Goal: Obtain resource: Obtain resource

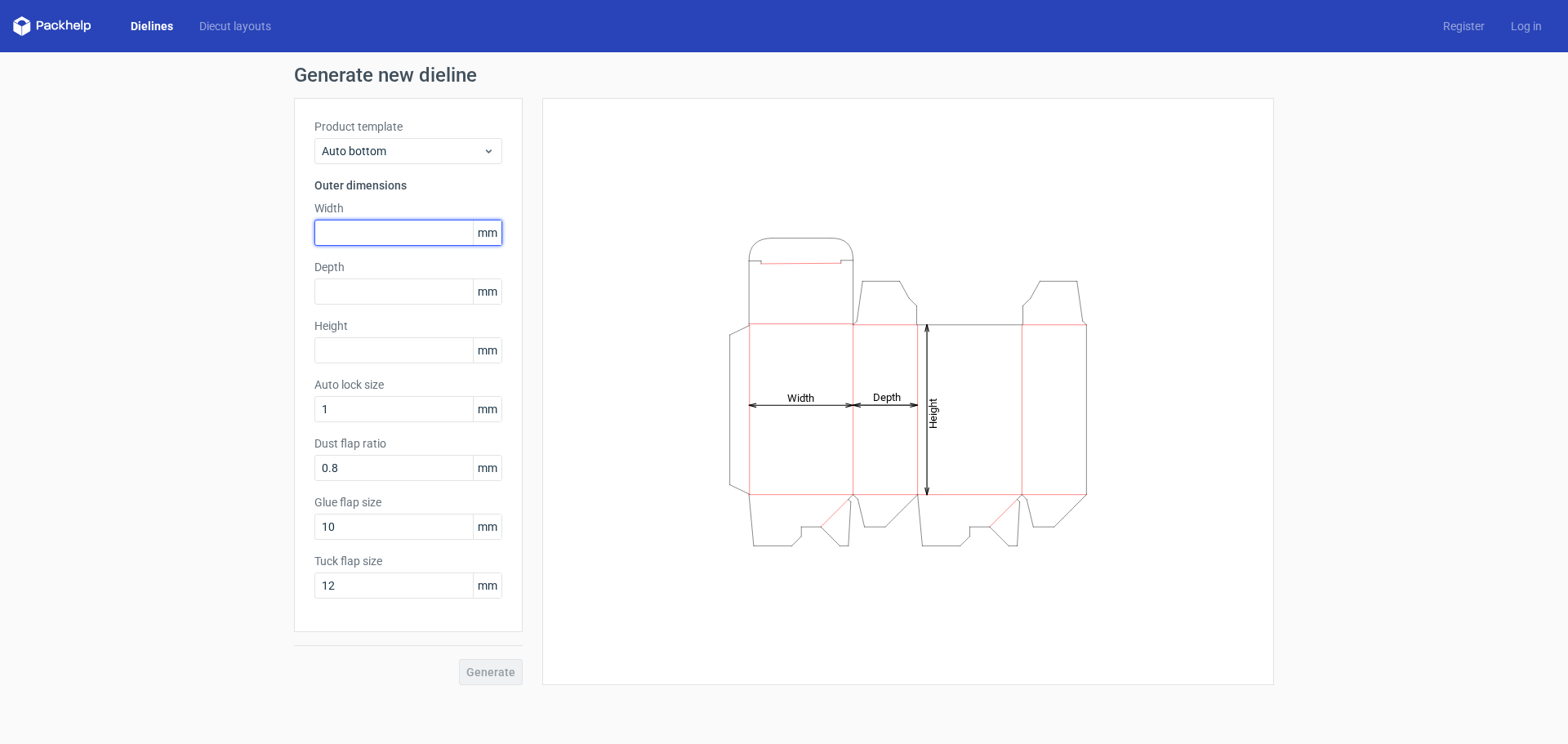
click at [350, 235] on input "text" at bounding box center [408, 232] width 188 height 26
type input "95"
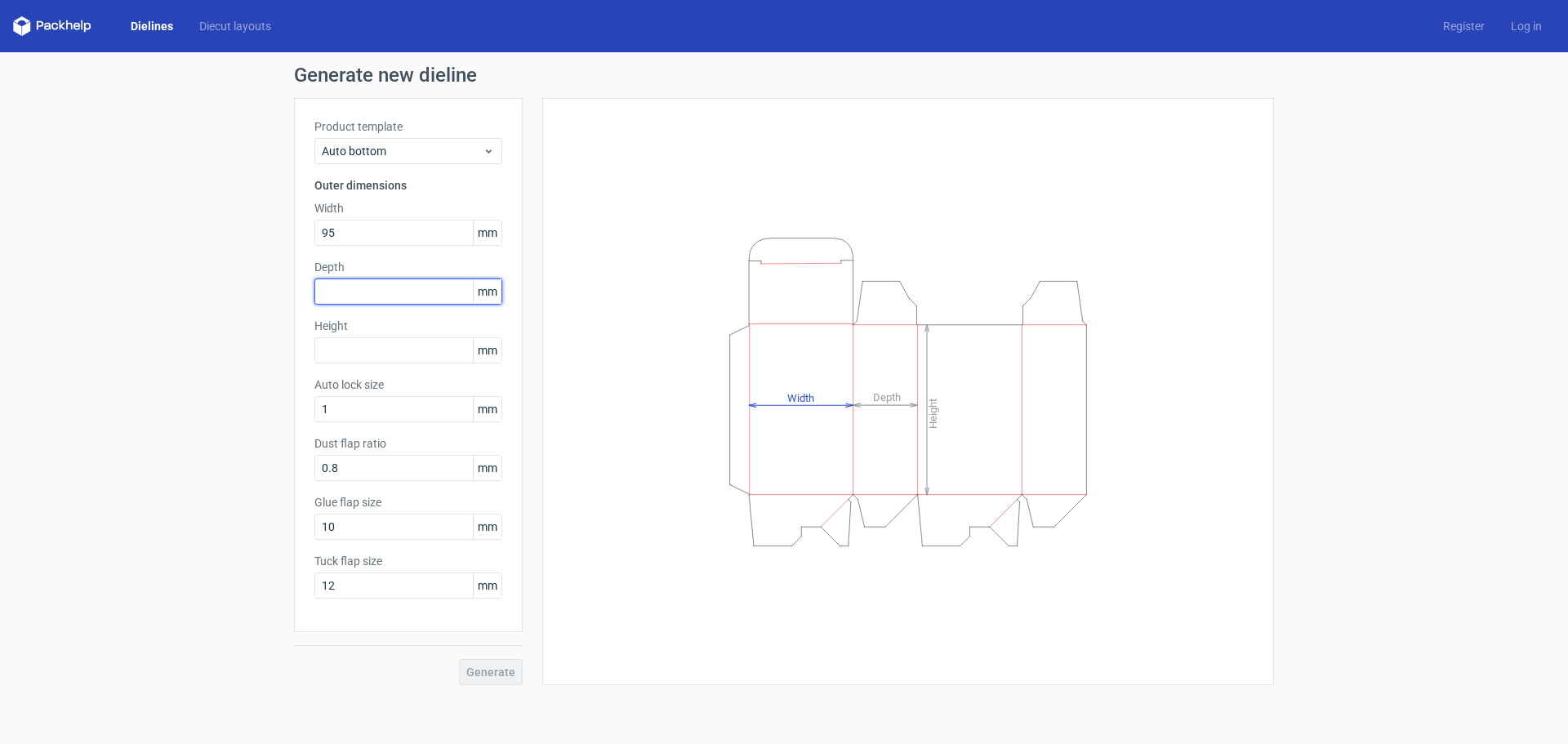
click at [369, 295] on input "text" at bounding box center [408, 291] width 188 height 26
type input "95"
click at [332, 353] on input "text" at bounding box center [408, 349] width 188 height 26
type input "175"
click at [349, 411] on input "1" at bounding box center [408, 409] width 188 height 26
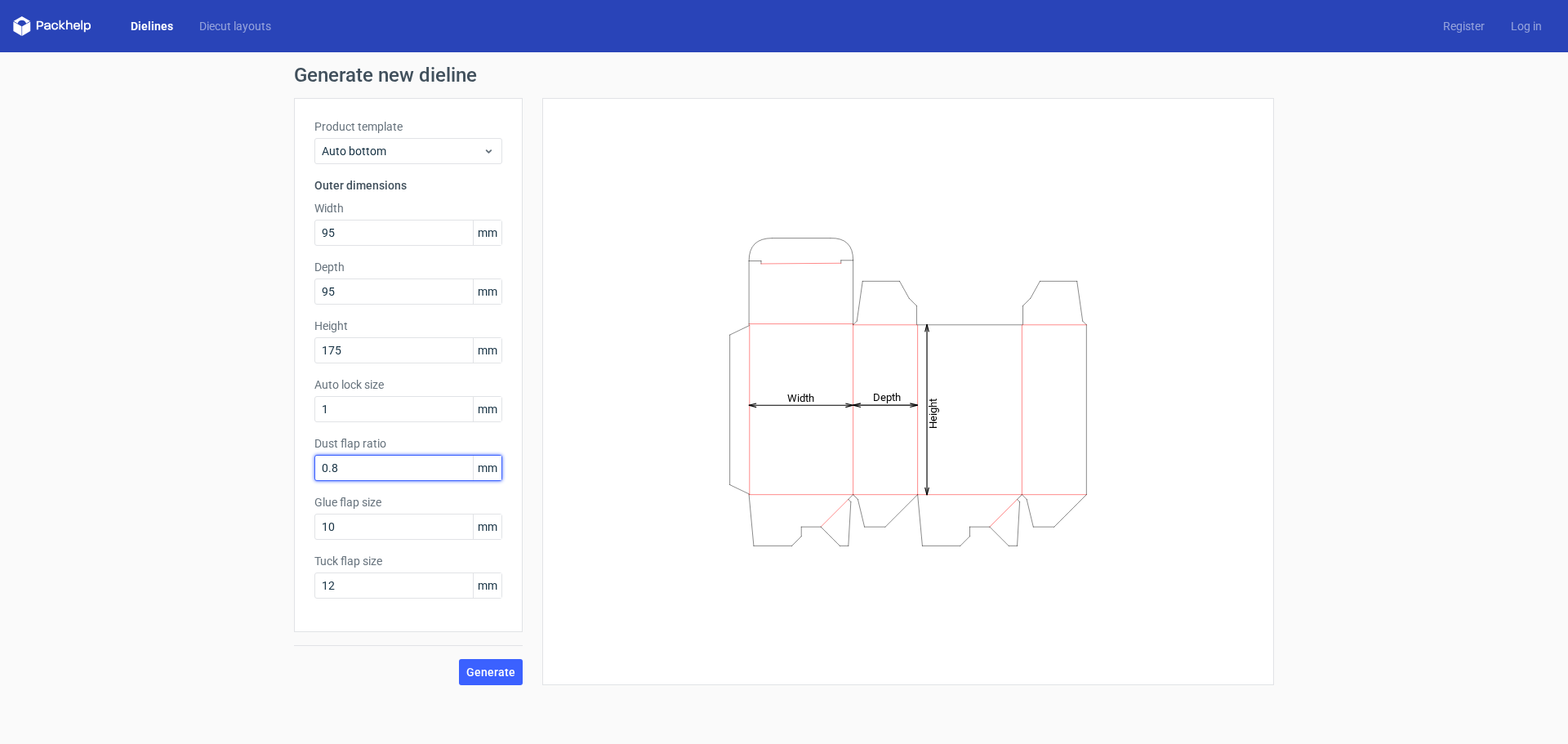
click at [347, 466] on input "0.8" at bounding box center [408, 468] width 188 height 26
click at [347, 523] on input "10" at bounding box center [408, 526] width 188 height 26
click at [351, 589] on input "12" at bounding box center [408, 585] width 188 height 26
click at [114, 589] on div "Generate new dieline Product template Auto bottom Outer dimensions Width 95 mm …" at bounding box center [784, 375] width 1568 height 646
click at [355, 467] on input "0.8" at bounding box center [408, 468] width 188 height 26
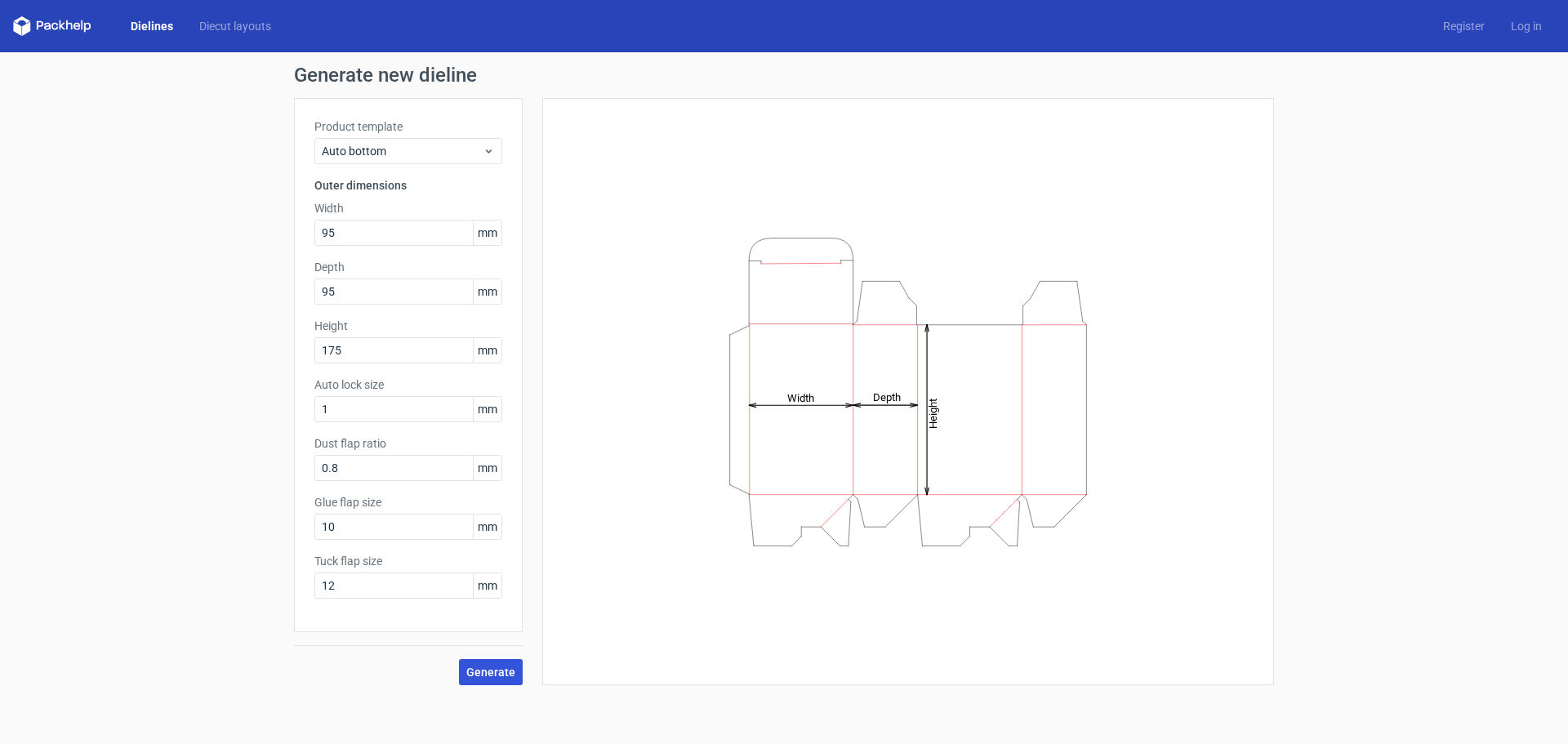
click at [501, 677] on span "Generate" at bounding box center [490, 672] width 49 height 12
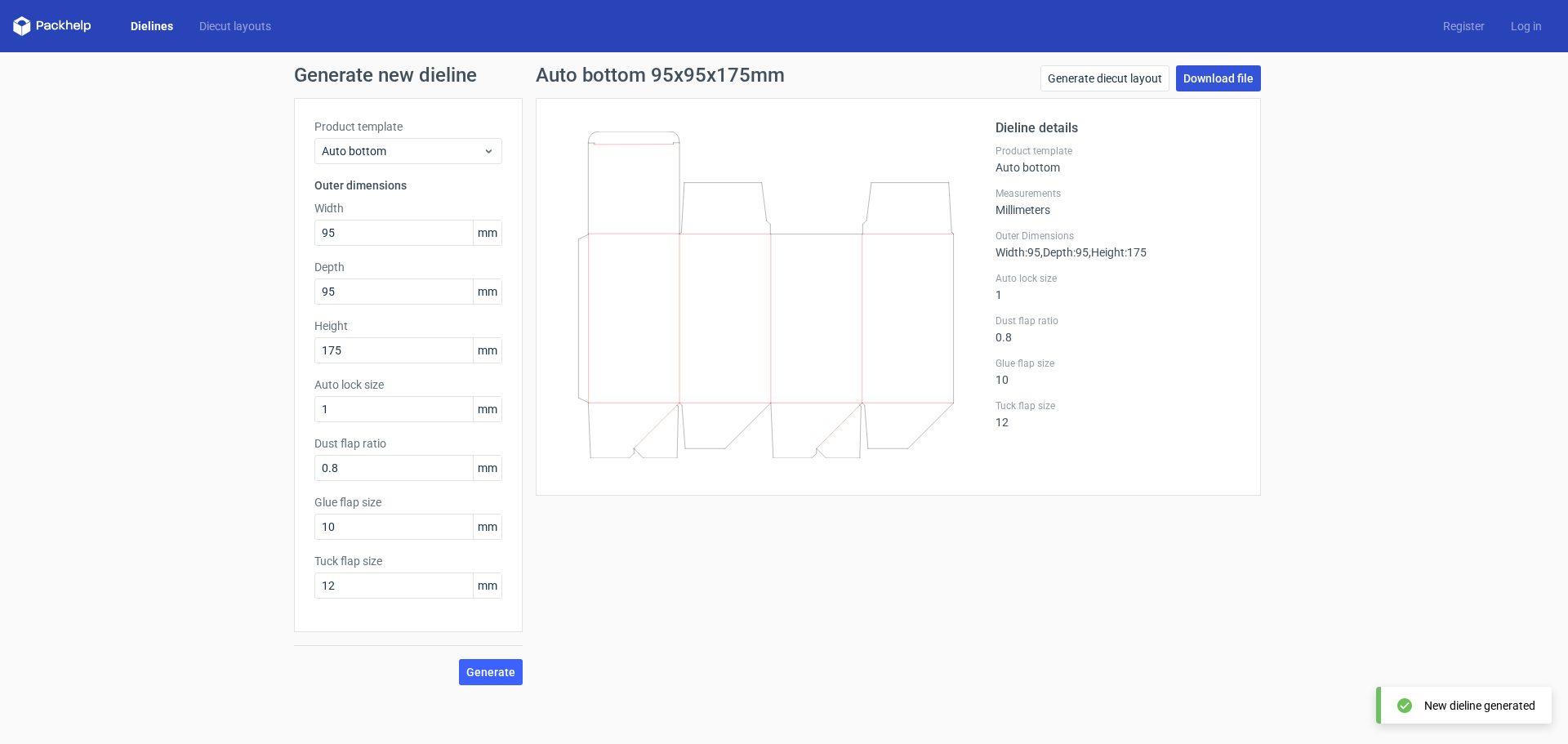
click at [1219, 77] on link "Download file" at bounding box center [1218, 78] width 85 height 26
click at [853, 367] on icon at bounding box center [766, 295] width 394 height 327
click at [499, 672] on span "Generate" at bounding box center [490, 672] width 49 height 12
click at [1395, 432] on div "Generate new dieline Product template Auto bottom Outer dimensions Width 95 mm …" at bounding box center [784, 375] width 1568 height 646
click at [1074, 80] on link "Generate diecut layout" at bounding box center [1105, 78] width 129 height 26
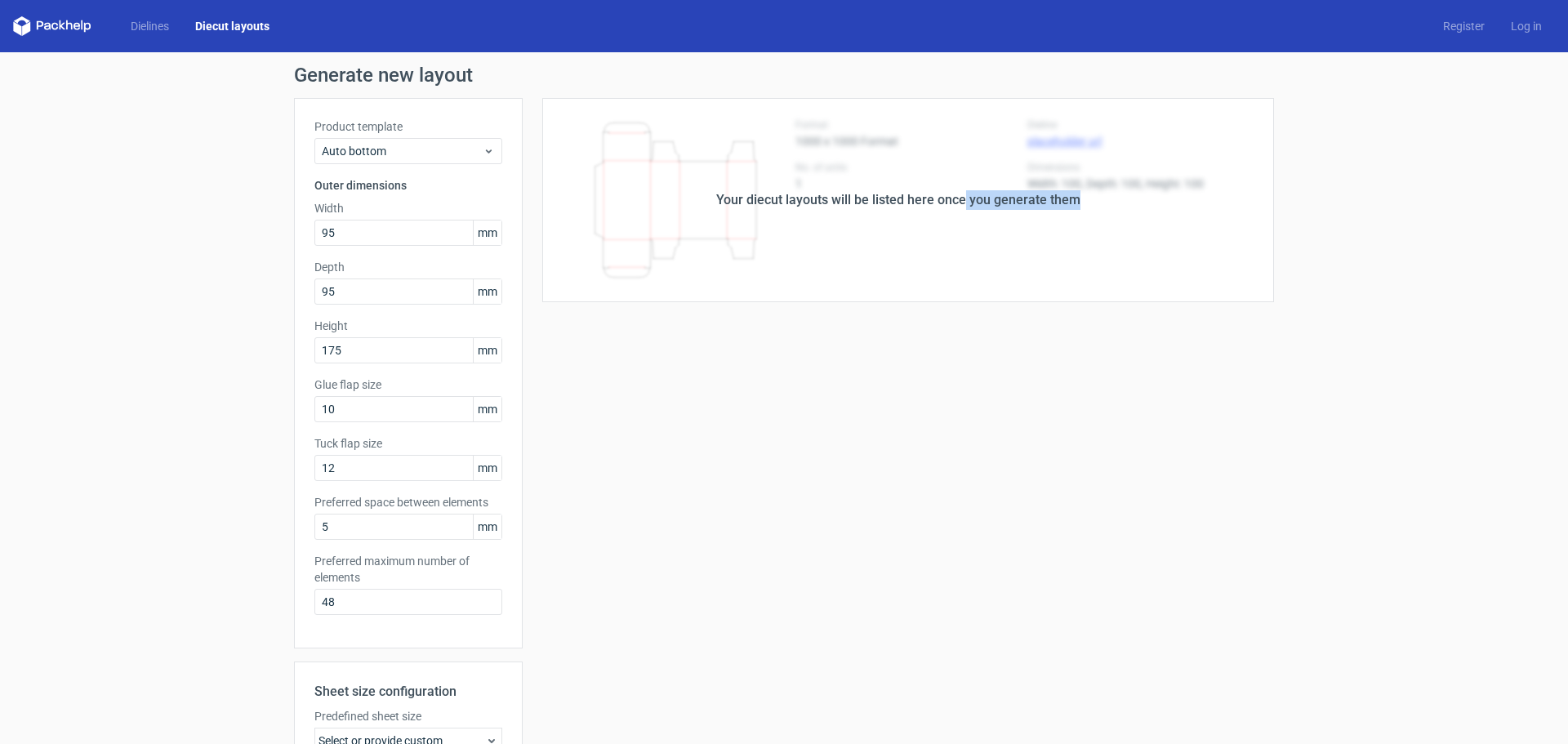
drag, startPoint x: 960, startPoint y: 200, endPoint x: 1133, endPoint y: 214, distance: 173.6
click at [1132, 205] on div "Your diecut layouts will be listed here once you generate them" at bounding box center [898, 200] width 752 height 204
drag, startPoint x: 853, startPoint y: 458, endPoint x: 859, endPoint y: 440, distance: 19.0
click at [853, 454] on div "Your diecut layouts will be listed here once you generate them Height Depth Wid…" at bounding box center [898, 540] width 752 height 886
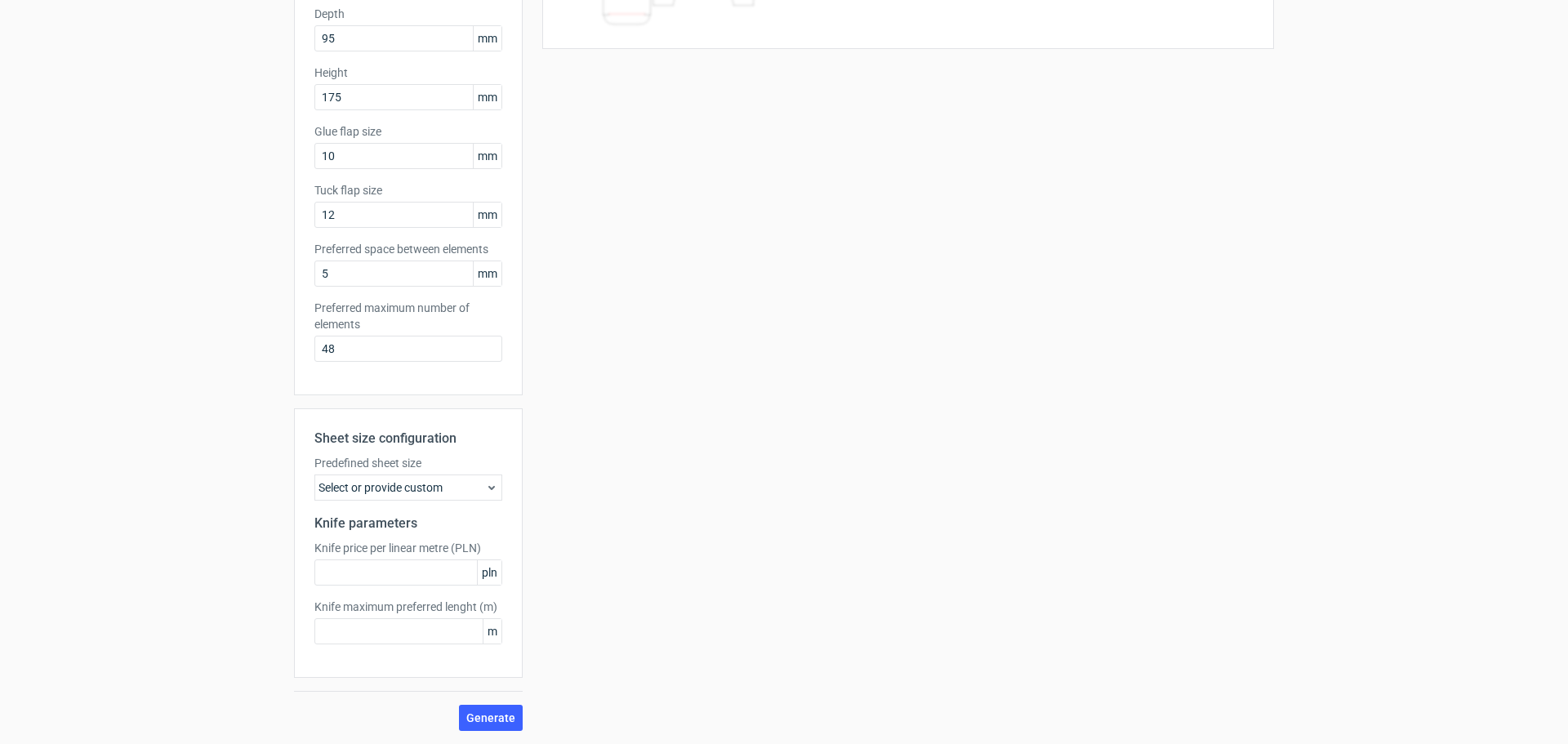
click at [399, 481] on div "Select or provide custom" at bounding box center [408, 487] width 188 height 26
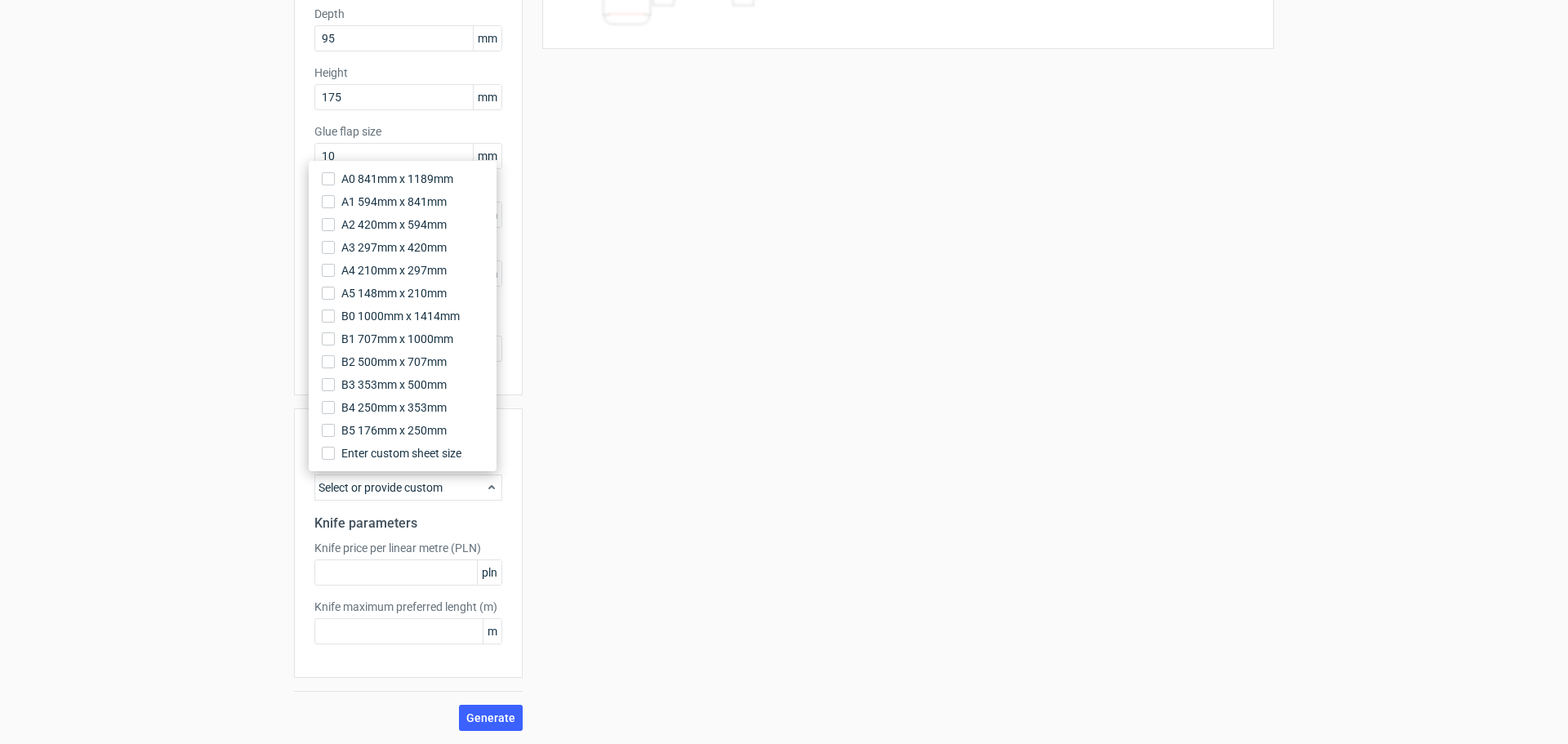
click at [399, 481] on div "Select or provide custom" at bounding box center [408, 487] width 188 height 26
click at [380, 577] on input "text" at bounding box center [408, 572] width 188 height 26
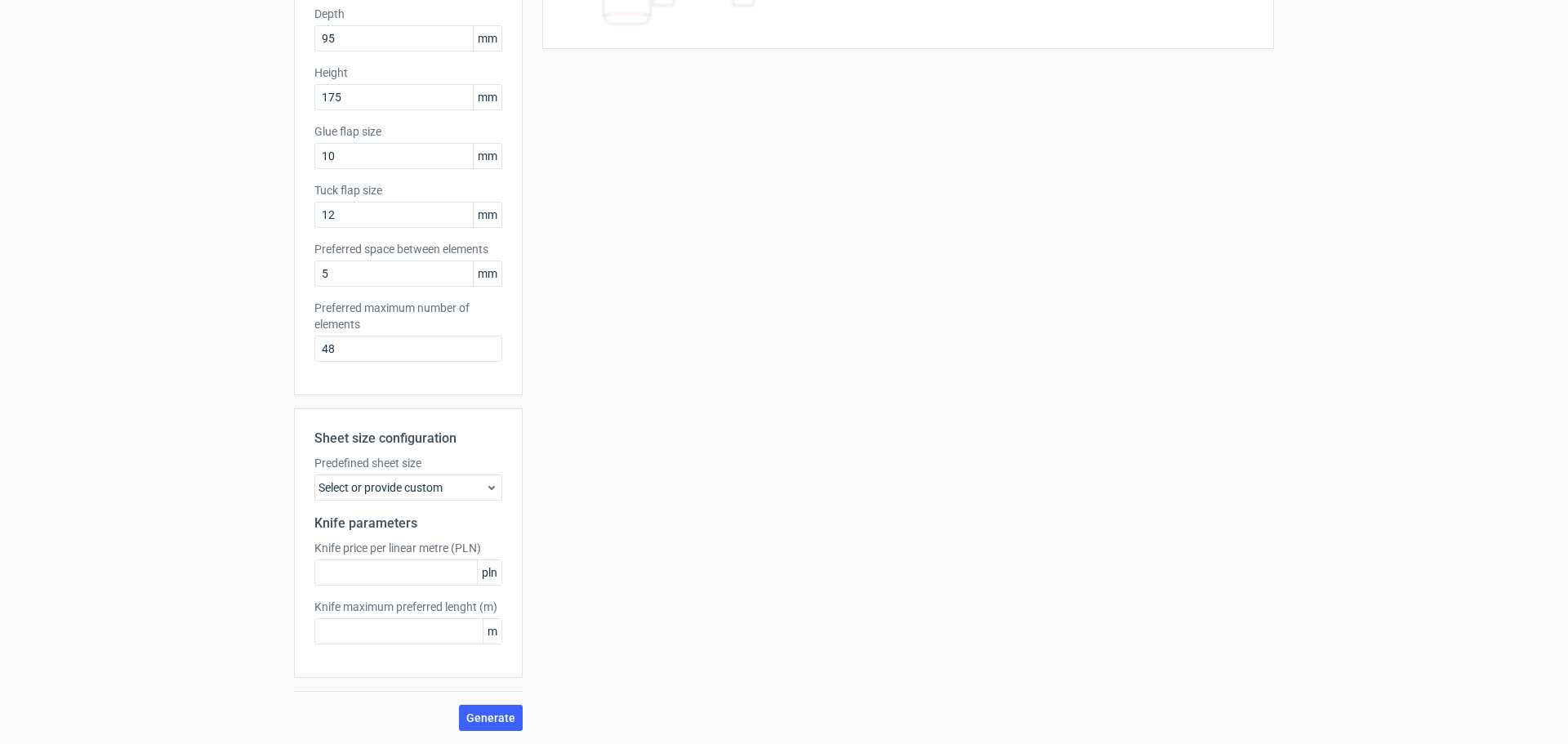
drag, startPoint x: 730, startPoint y: 501, endPoint x: 744, endPoint y: 497, distance: 14.6
click at [739, 499] on div "Your diecut layouts will be listed here once you generate them Height Depth Wid…" at bounding box center [898, 287] width 752 height 886
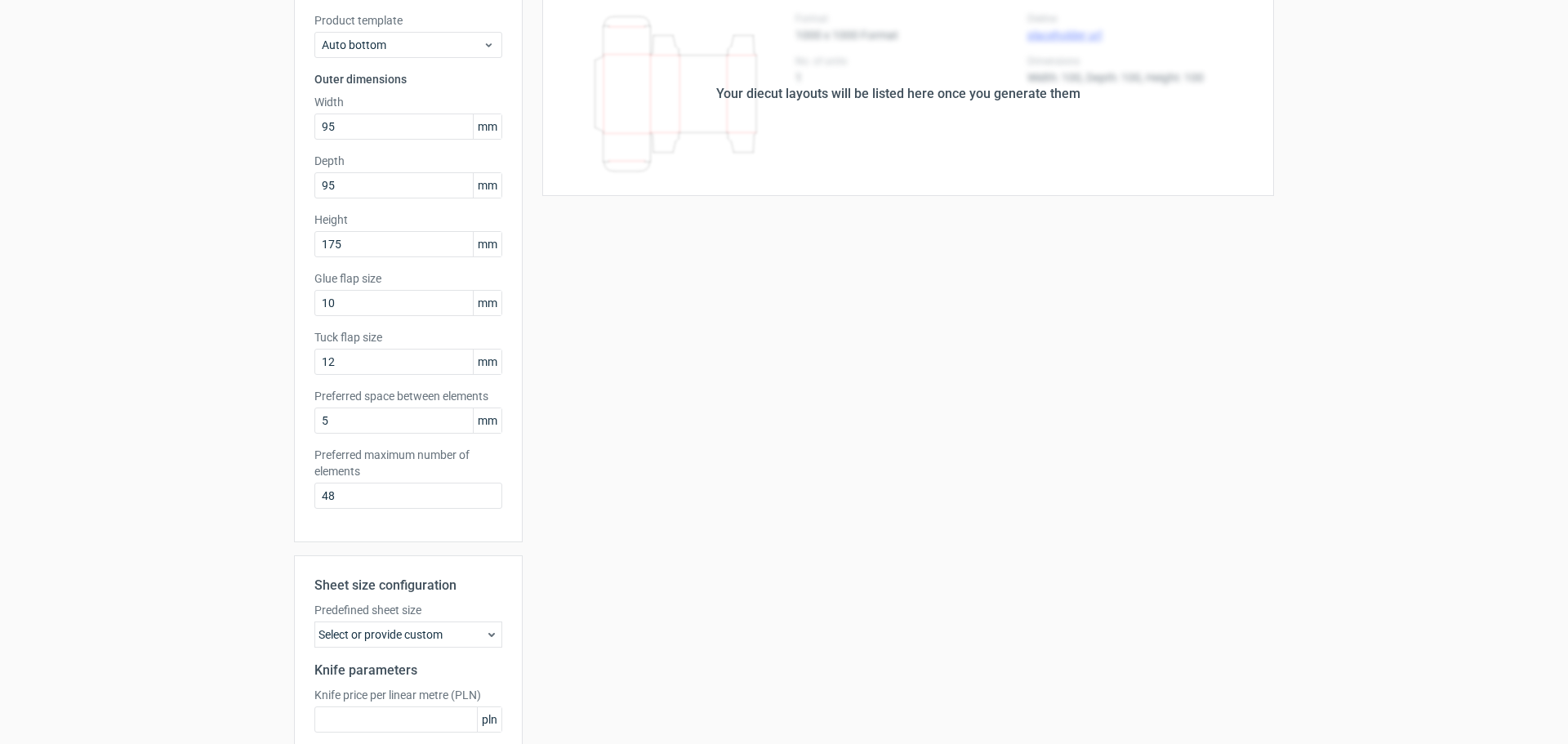
scroll to position [0, 0]
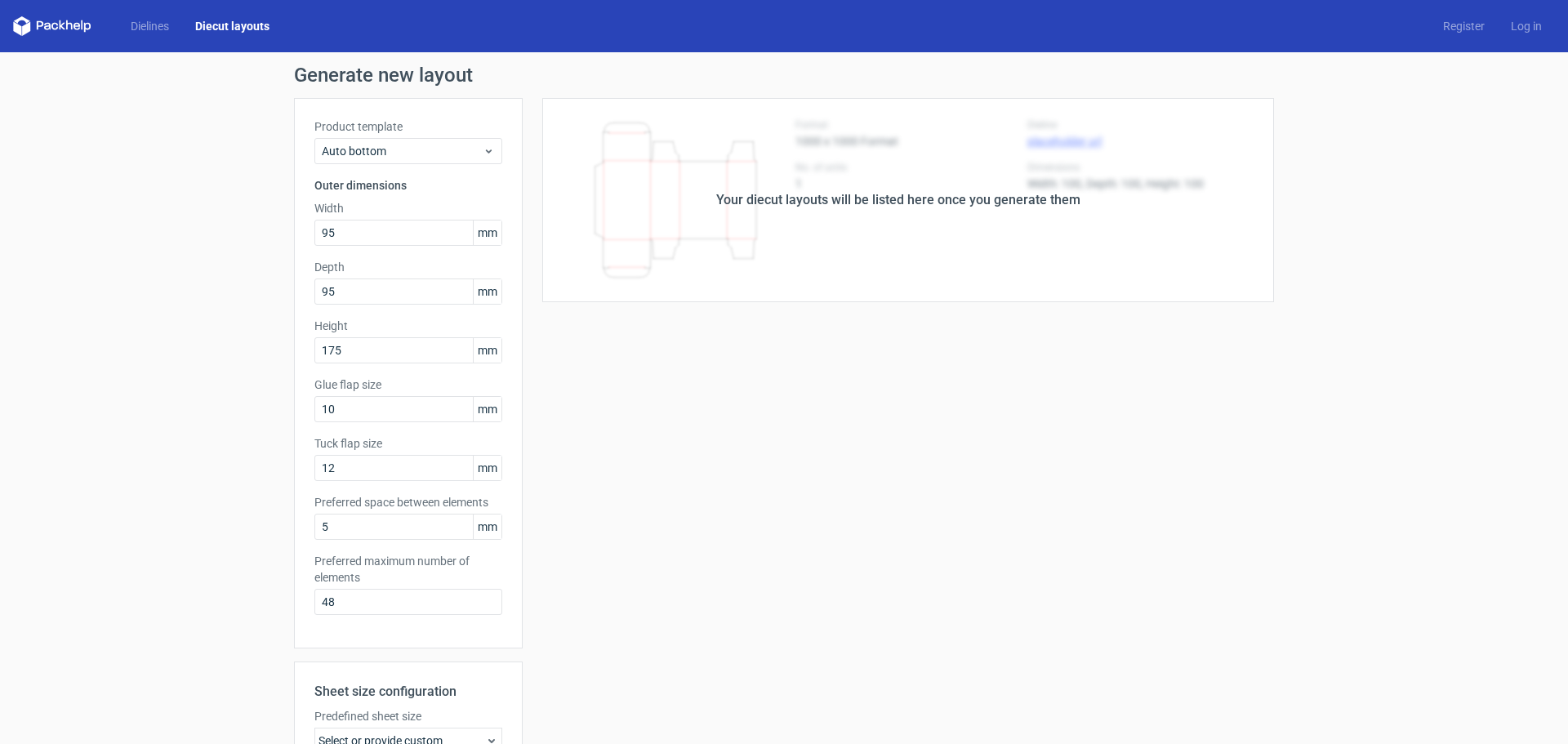
click at [739, 199] on div "Your diecut layouts will be listed here once you generate them" at bounding box center [898, 199] width 365 height 19
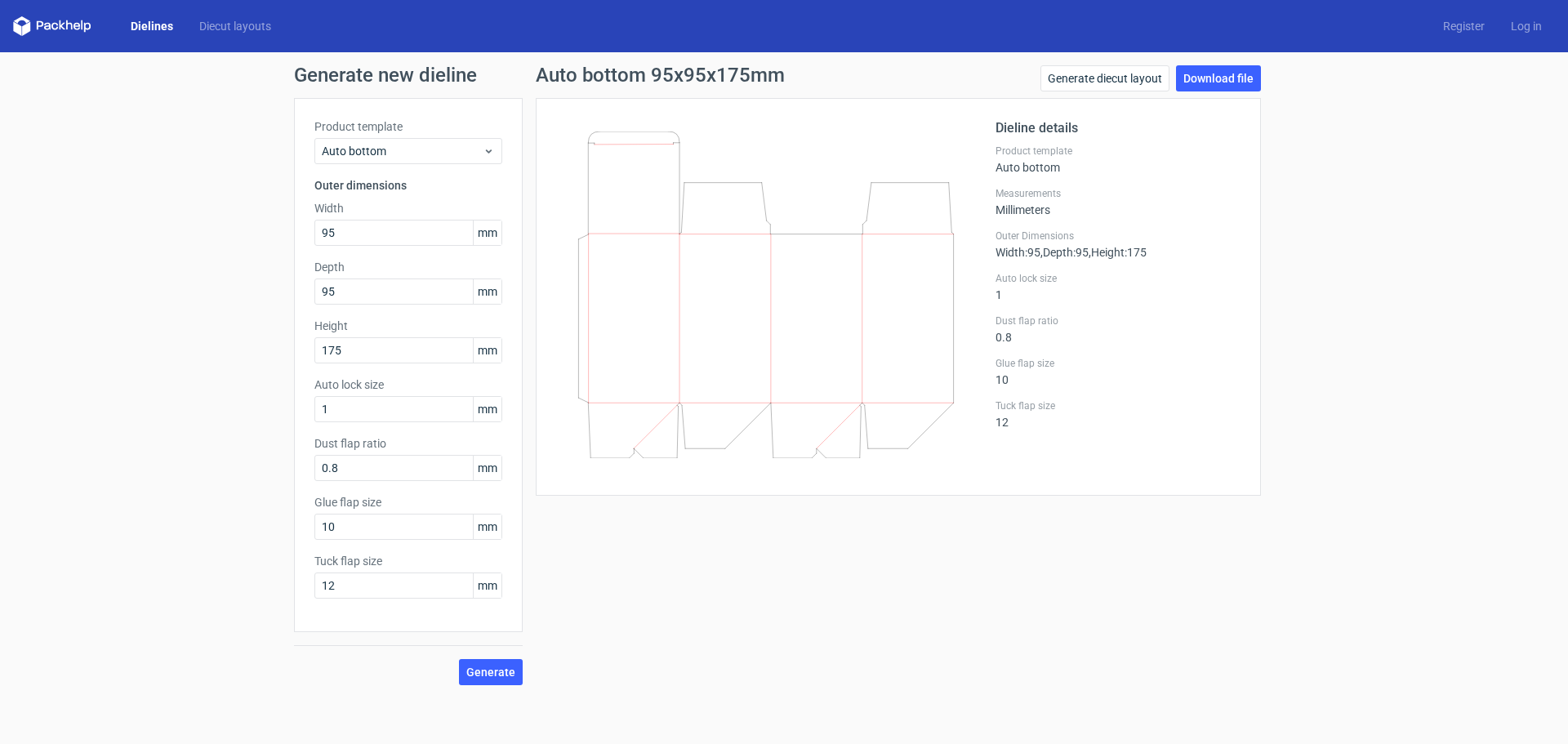
click at [779, 599] on div "Auto bottom 95x95x175mm Generate diecut layout Download file Dieline details Pr…" at bounding box center [898, 375] width 752 height 620
click at [496, 678] on span "Generate" at bounding box center [490, 672] width 49 height 12
drag, startPoint x: 856, startPoint y: 390, endPoint x: 774, endPoint y: 433, distance: 92.6
drag, startPoint x: 774, startPoint y: 433, endPoint x: 1219, endPoint y: 82, distance: 566.8
click at [1219, 82] on link "Download file" at bounding box center [1218, 78] width 85 height 26
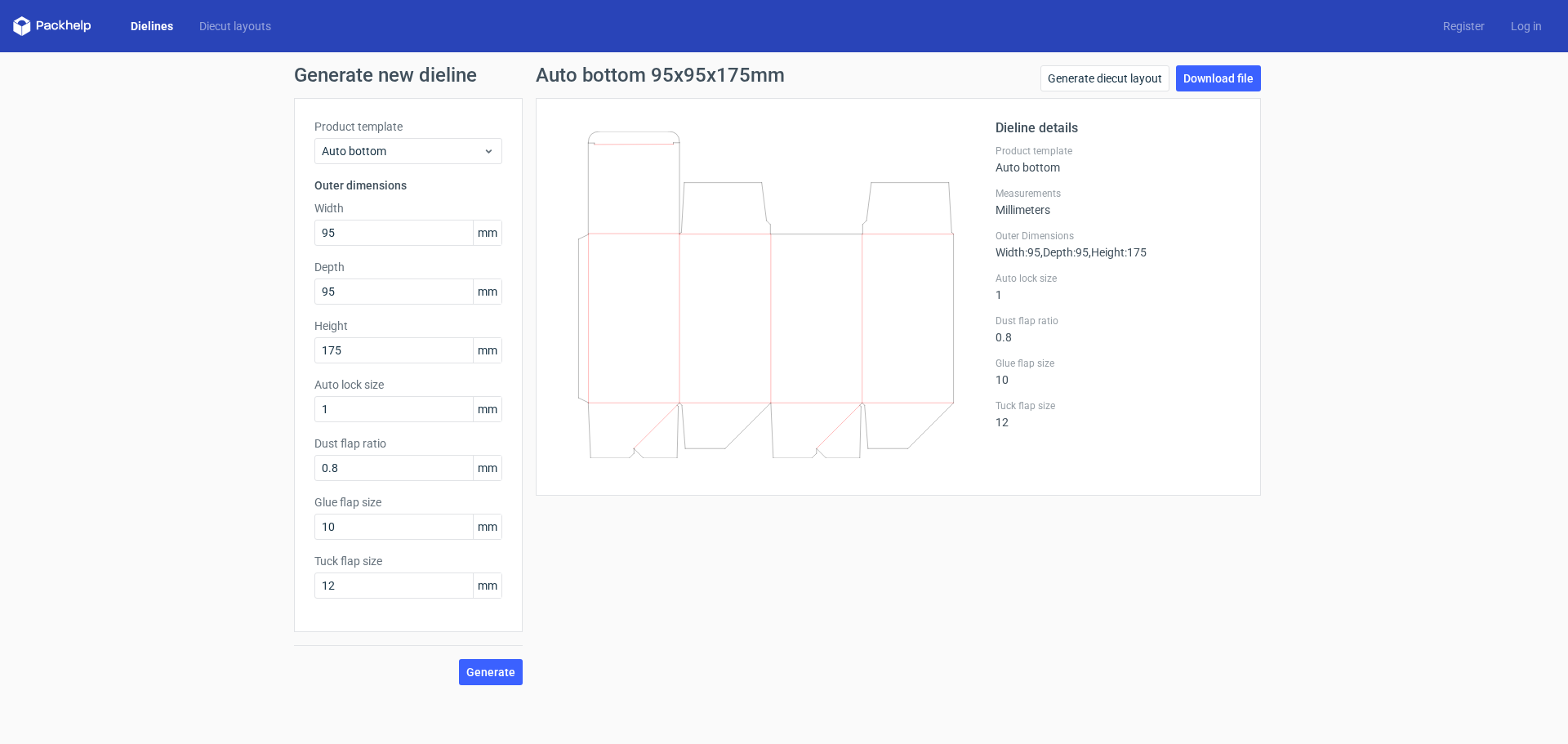
click at [826, 431] on icon at bounding box center [766, 295] width 394 height 327
